Goal: Task Accomplishment & Management: Manage account settings

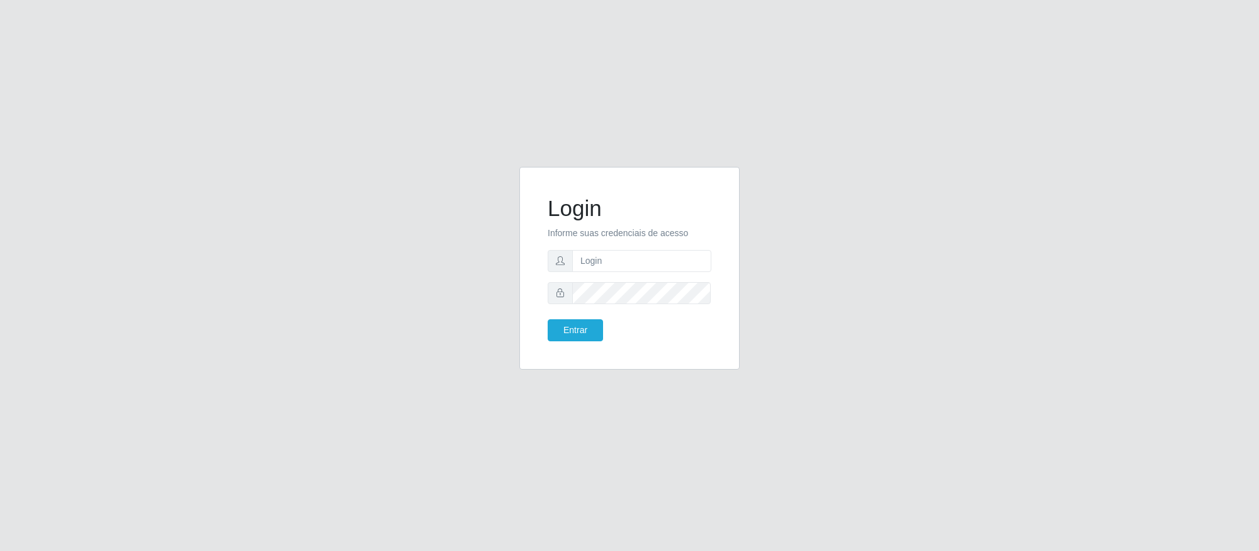
type input "[PERSON_NAME]"
click at [548, 319] on button "Entrar" at bounding box center [575, 330] width 55 height 22
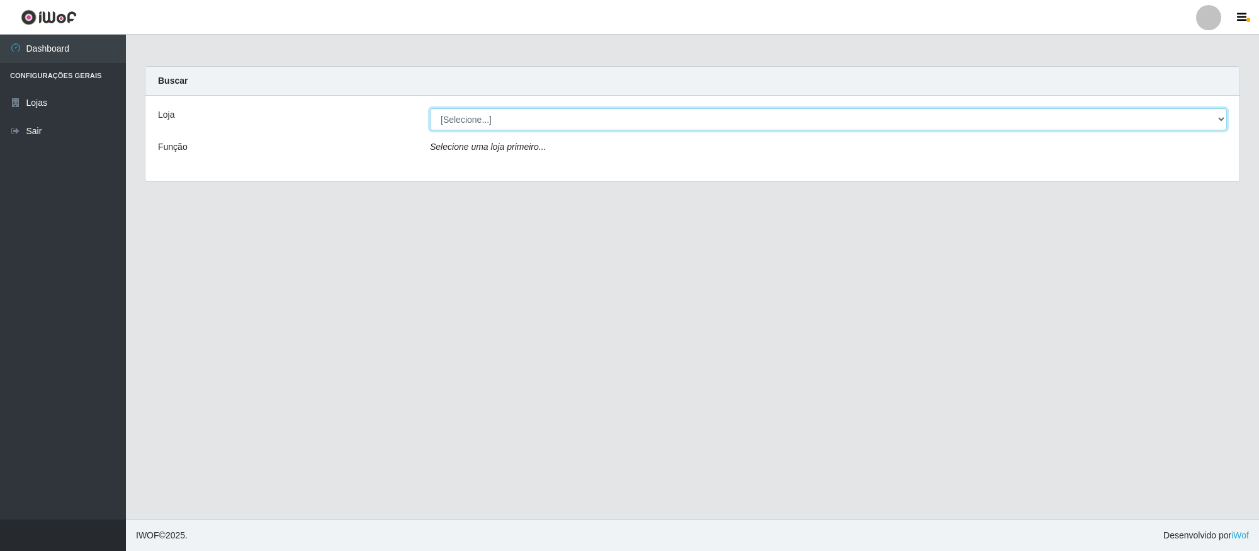
click at [536, 126] on select "[Selecione...] Ideal - Conceição" at bounding box center [828, 119] width 797 height 22
select select "231"
click at [430, 108] on select "[Selecione...] Ideal - Conceição" at bounding box center [828, 119] width 797 height 22
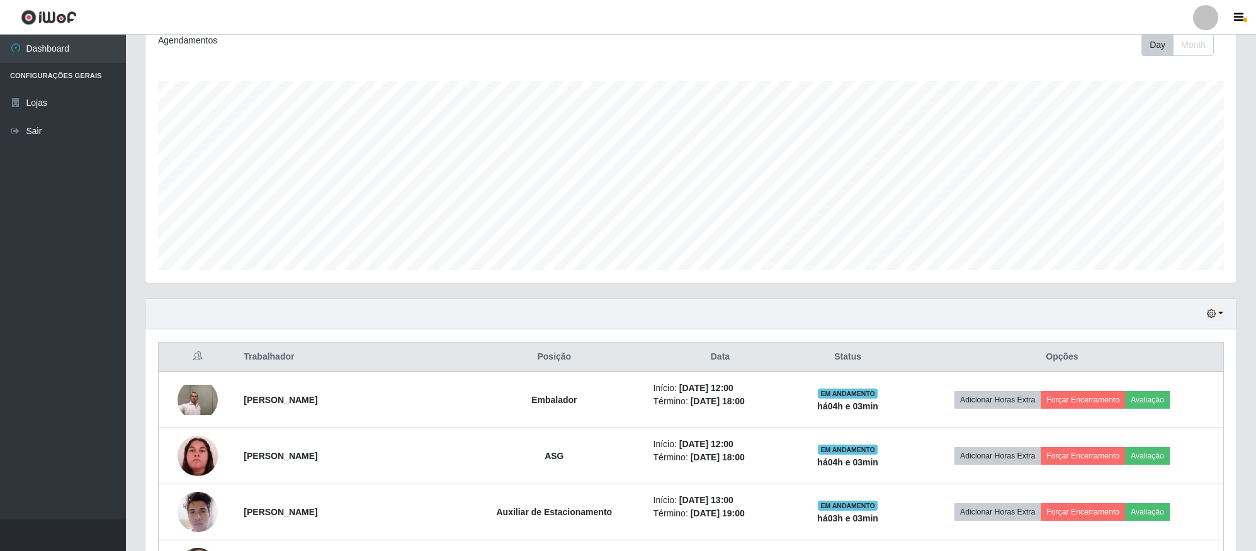
scroll to position [394, 0]
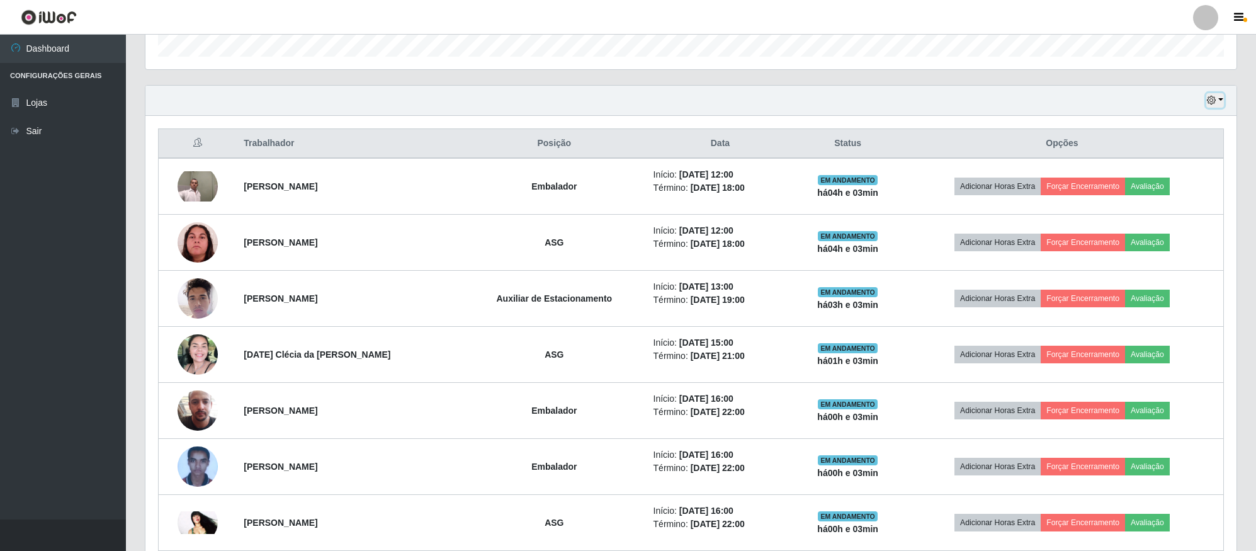
click at [1213, 102] on icon "button" at bounding box center [1211, 100] width 9 height 9
click at [1165, 154] on button "1 dia" at bounding box center [1172, 150] width 99 height 26
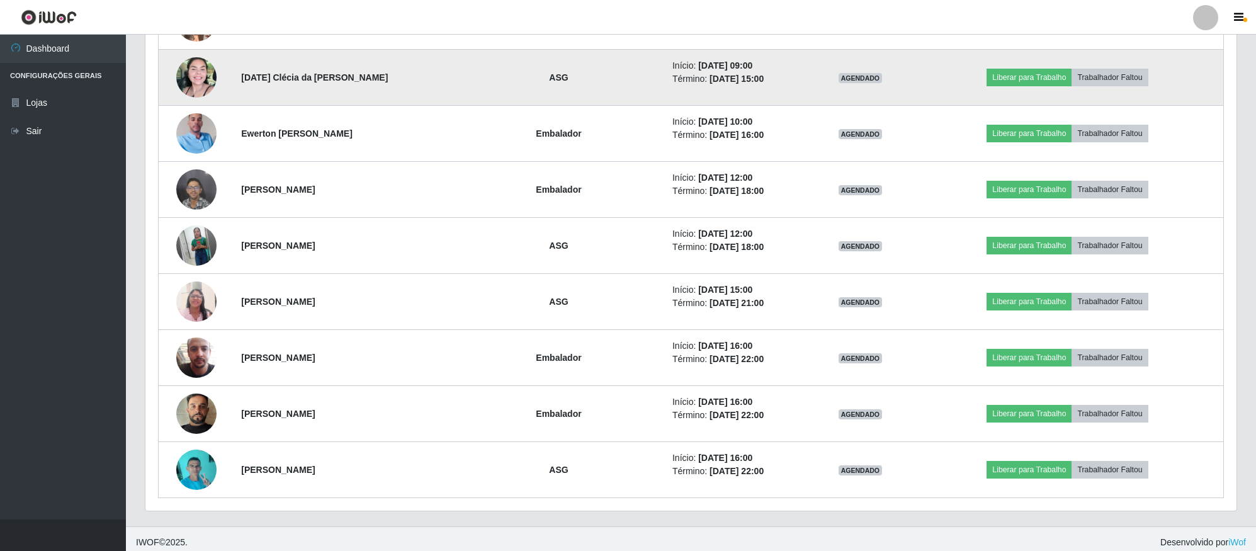
scroll to position [1074, 0]
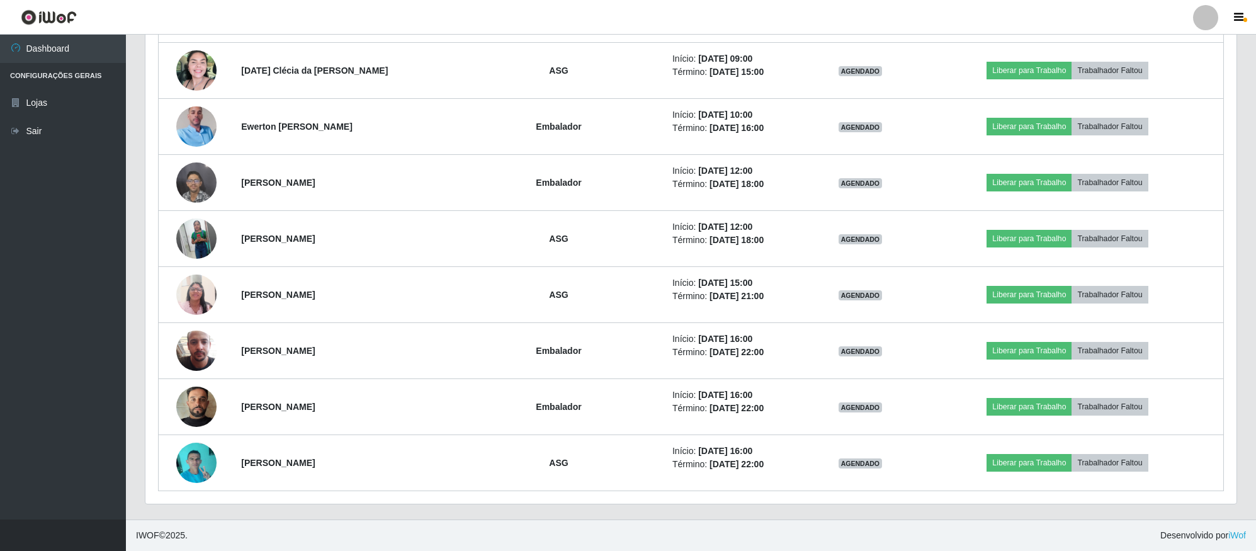
click at [1200, 23] on div at bounding box center [1205, 17] width 25 height 25
click at [1159, 98] on button "Sair" at bounding box center [1181, 98] width 113 height 26
